Goal: Task Accomplishment & Management: Manage account settings

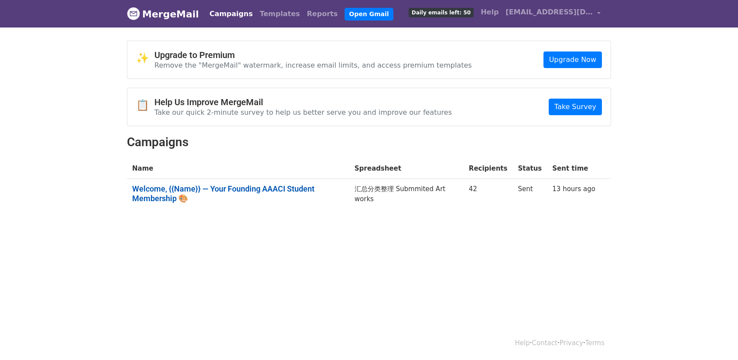
click at [318, 189] on link "Welcome, {{Name}} — Your Founding AAACI Student Membership 🎨" at bounding box center [238, 193] width 212 height 19
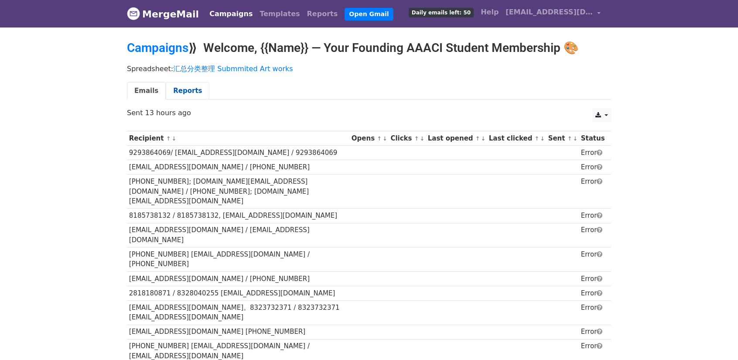
click at [188, 92] on link "Reports" at bounding box center [188, 91] width 44 height 18
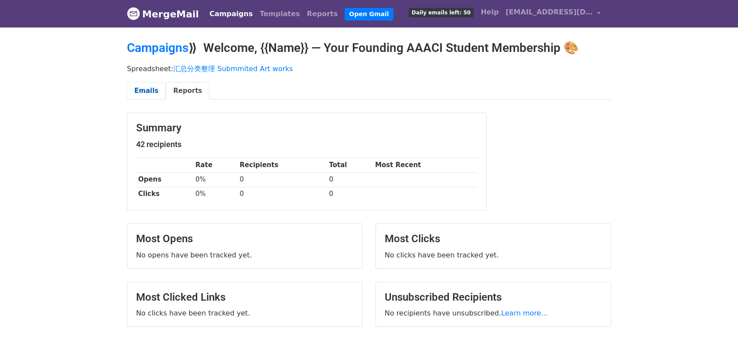
click at [146, 93] on link "Emails" at bounding box center [146, 91] width 39 height 18
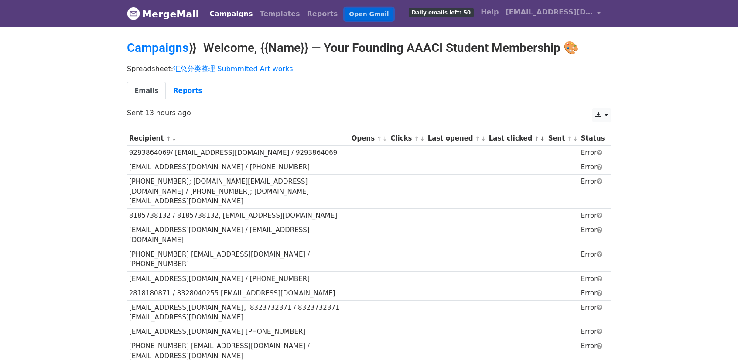
click at [353, 11] on link "Open Gmail" at bounding box center [369, 14] width 48 height 13
click at [162, 18] on link "MergeMail" at bounding box center [163, 14] width 72 height 18
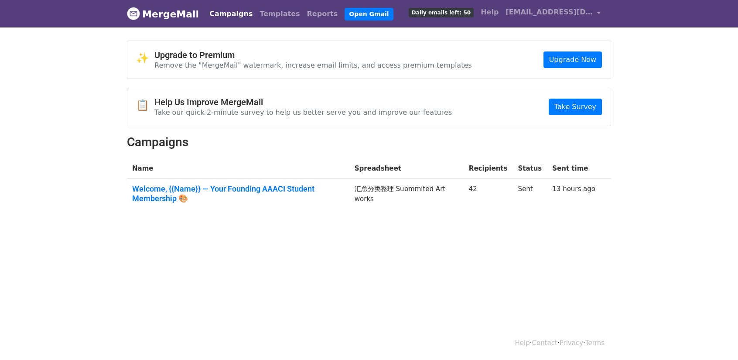
click at [234, 158] on th "Name" at bounding box center [238, 168] width 222 height 21
click at [177, 14] on link "MergeMail" at bounding box center [163, 14] width 72 height 18
click at [349, 17] on link "Open Gmail" at bounding box center [369, 14] width 48 height 13
click at [560, 12] on span "[EMAIL_ADDRESS][DOMAIN_NAME]" at bounding box center [549, 12] width 87 height 10
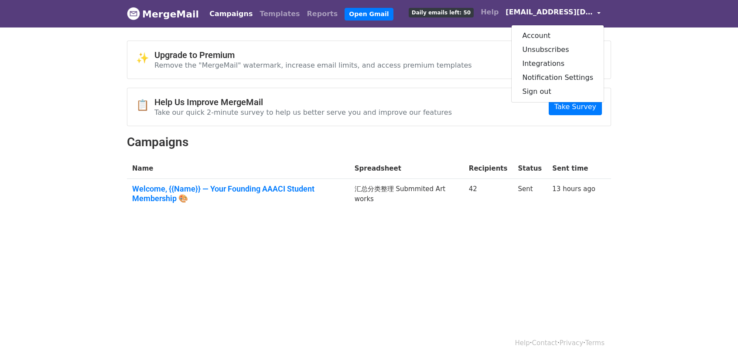
click at [693, 74] on body "MergeMail Campaigns Templates Reports Open Gmail Daily emails left: 50 Help [EM…" at bounding box center [369, 126] width 738 height 253
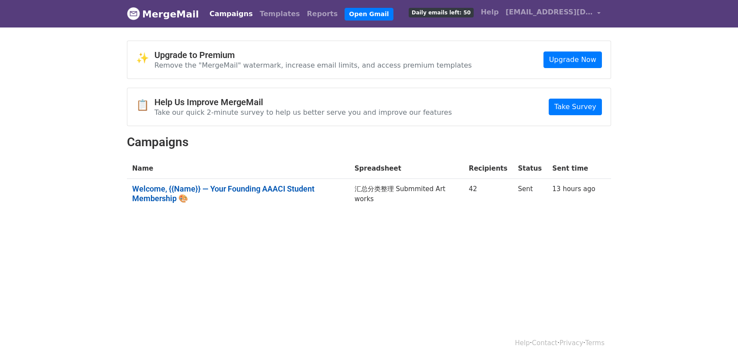
click at [243, 188] on link "Welcome, {{Name}} — Your Founding AAACI Student Membership 🎨" at bounding box center [238, 193] width 212 height 19
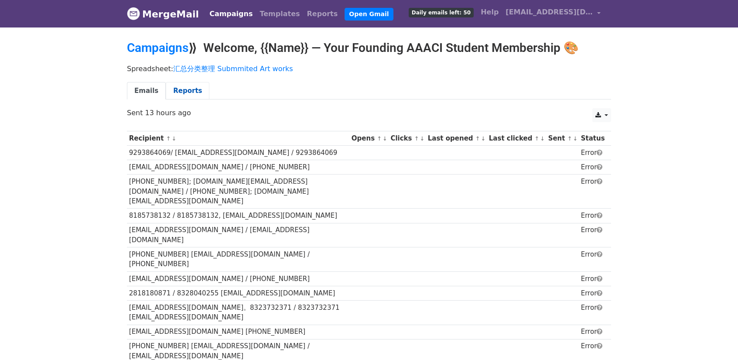
click at [179, 86] on link "Reports" at bounding box center [188, 91] width 44 height 18
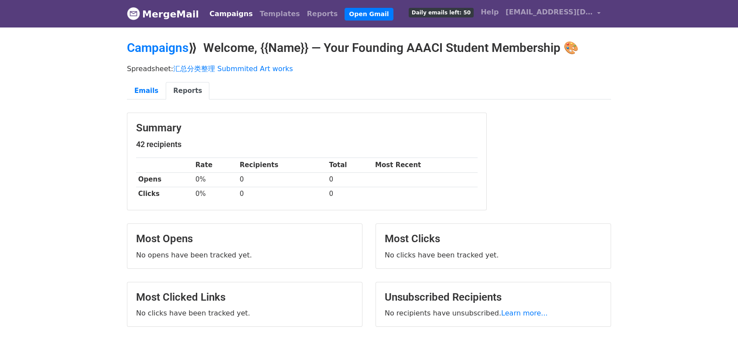
click at [219, 13] on link "Campaigns" at bounding box center [231, 13] width 50 height 17
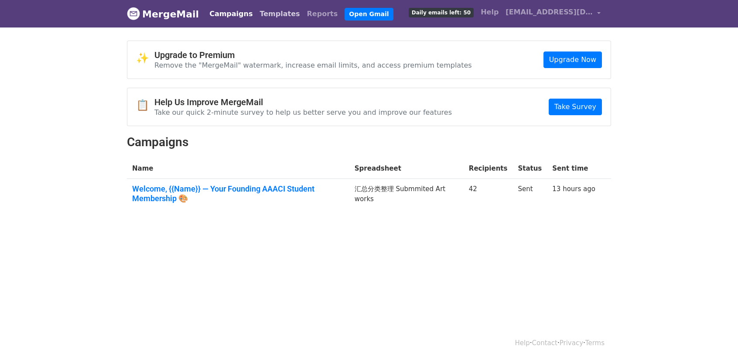
click at [258, 11] on link "Templates" at bounding box center [279, 13] width 47 height 17
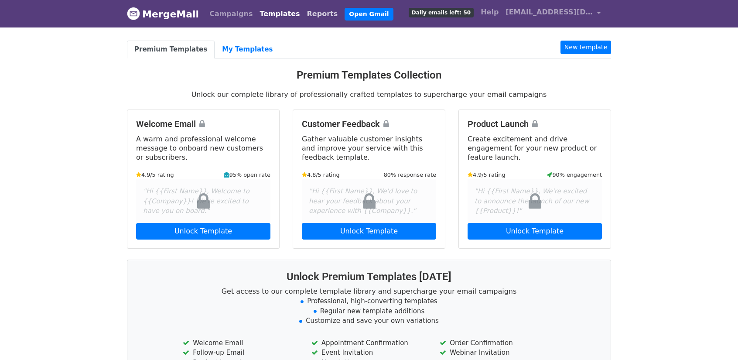
click at [304, 10] on link "Reports" at bounding box center [323, 13] width 38 height 17
click at [346, 14] on link "Open Gmail" at bounding box center [369, 14] width 48 height 13
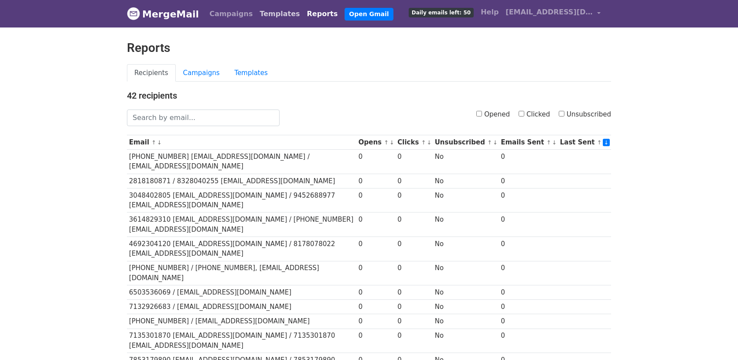
click at [265, 17] on link "Templates" at bounding box center [279, 13] width 47 height 17
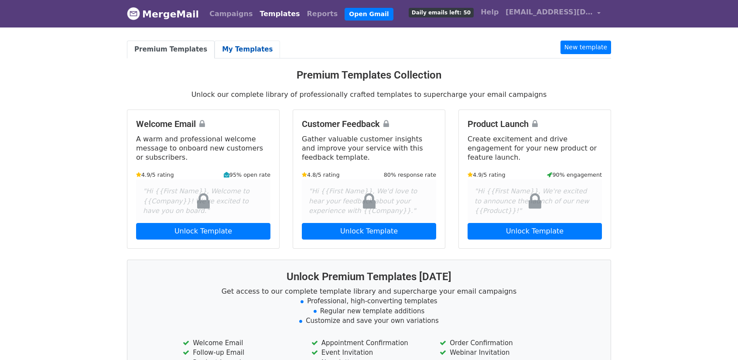
click at [239, 51] on link "My Templates" at bounding box center [247, 50] width 65 height 18
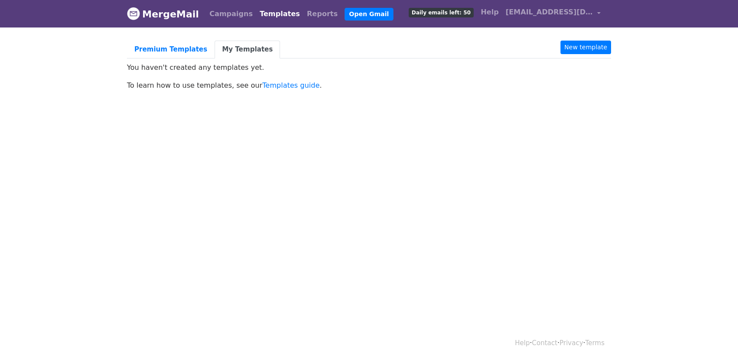
click at [455, 16] on span "Daily emails left: 50" at bounding box center [441, 13] width 65 height 10
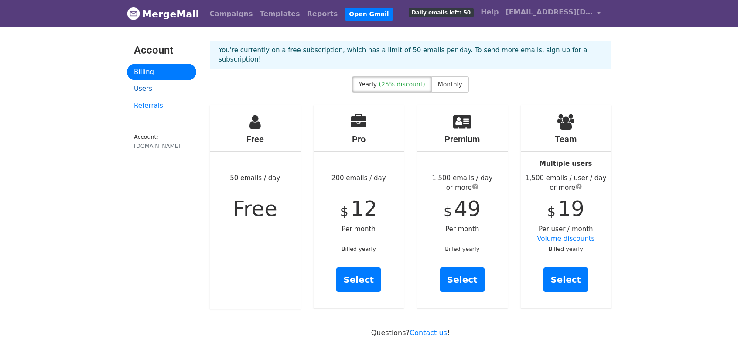
click at [140, 89] on link "Users" at bounding box center [161, 88] width 69 height 17
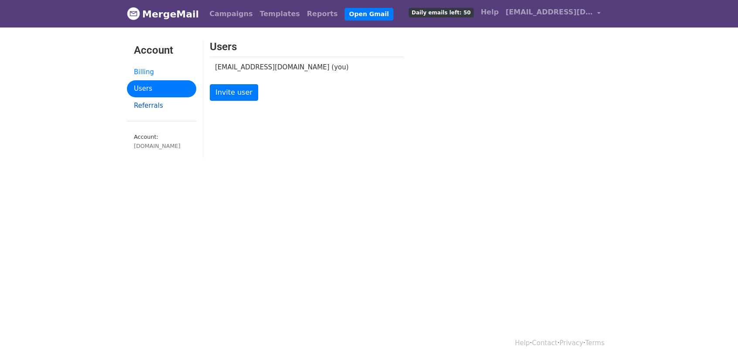
click at [144, 107] on link "Referrals" at bounding box center [161, 105] width 69 height 17
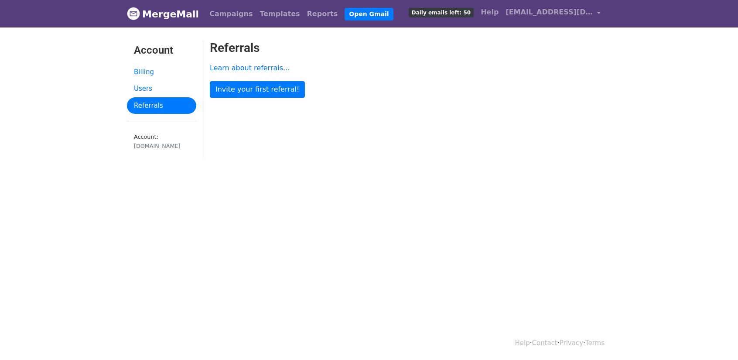
click at [160, 18] on link "MergeMail" at bounding box center [163, 14] width 72 height 18
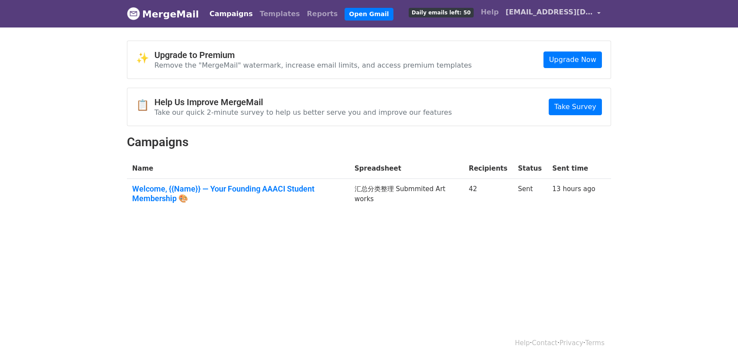
click at [582, 13] on span "[EMAIL_ADDRESS][DOMAIN_NAME]" at bounding box center [549, 12] width 87 height 10
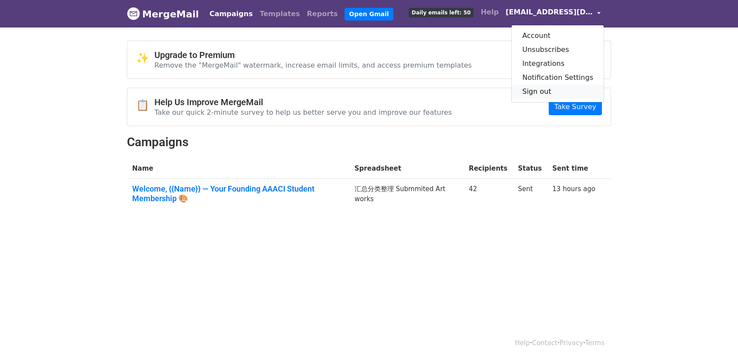
click at [552, 87] on link "Sign out" at bounding box center [558, 92] width 92 height 14
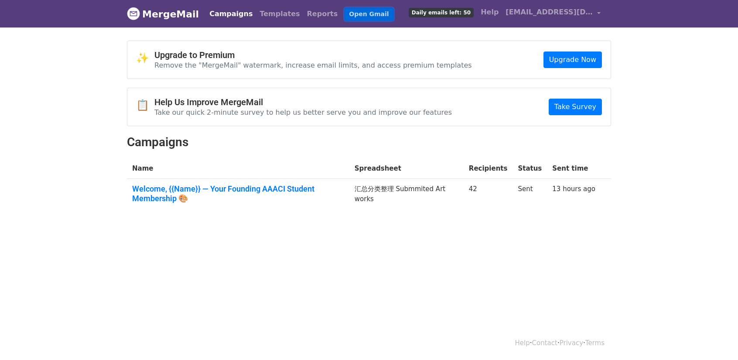
click at [345, 11] on link "Open Gmail" at bounding box center [369, 14] width 48 height 13
